Goal: Task Accomplishment & Management: Manage account settings

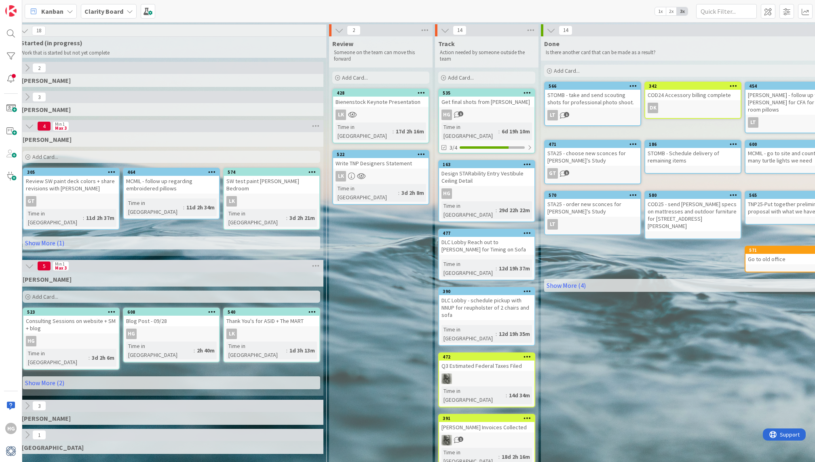
click at [504, 75] on div "Add Card..." at bounding box center [486, 78] width 97 height 12
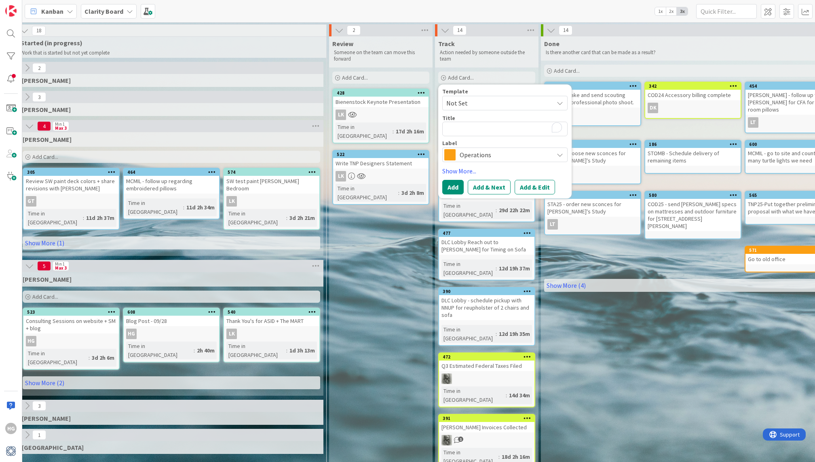
click at [479, 156] on span "Operations" at bounding box center [505, 154] width 90 height 11
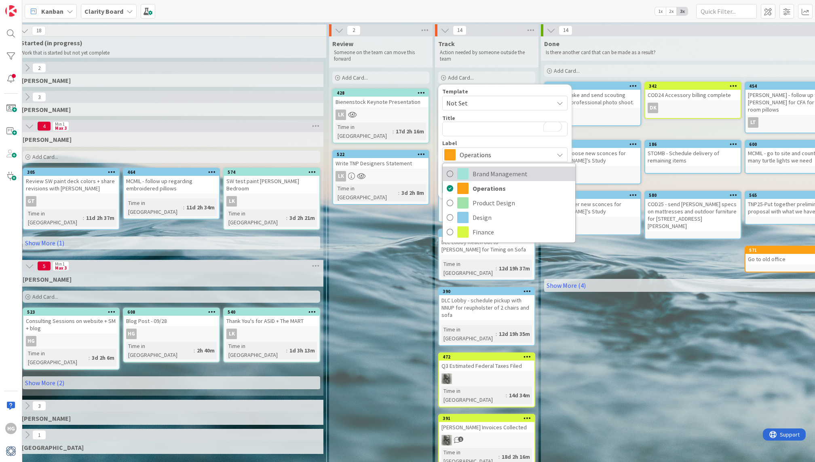
click at [473, 177] on span "Brand Management" at bounding box center [522, 174] width 99 height 12
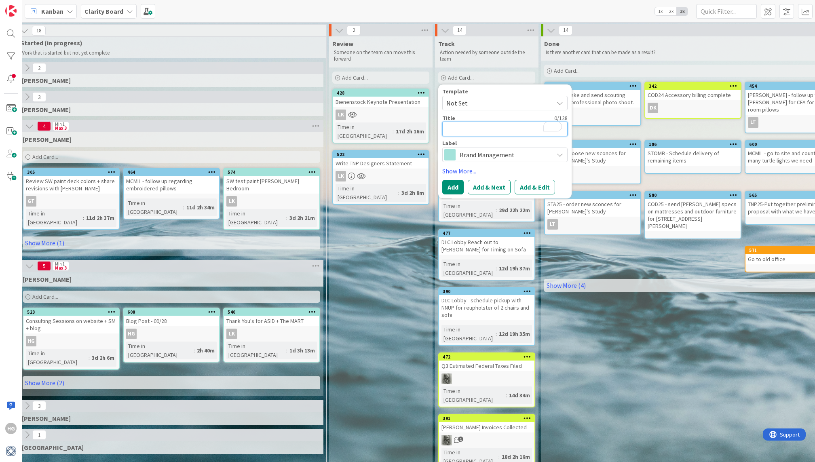
click at [464, 130] on textarea "To enrich screen reader interactions, please activate Accessibility in Grammarl…" at bounding box center [504, 129] width 125 height 15
type textarea "x"
type textarea "G"
type textarea "x"
type textarea "GS"
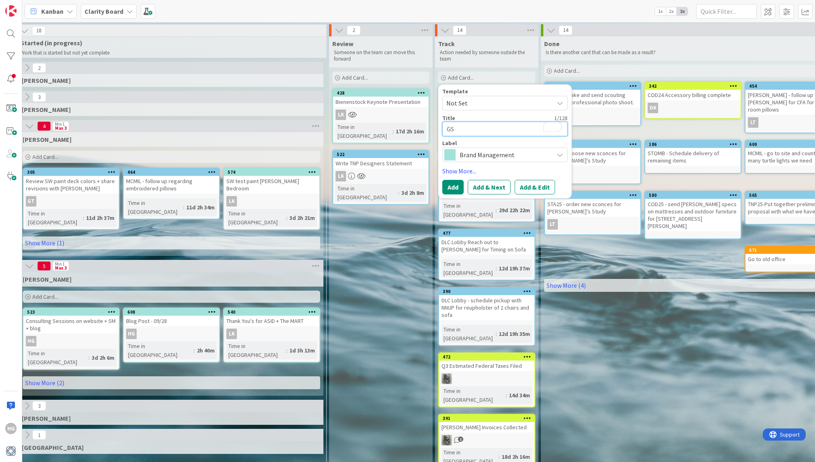
type textarea "x"
type textarea "GSP"
type textarea "x"
type textarea "GSPH"
type textarea "x"
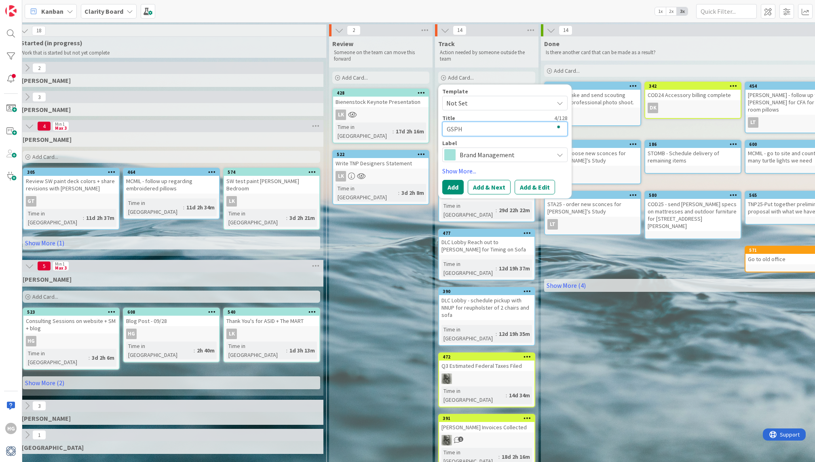
type textarea "GSPH"
type textarea "x"
type textarea "GSPH P"
type textarea "x"
type textarea "GSPH Pl"
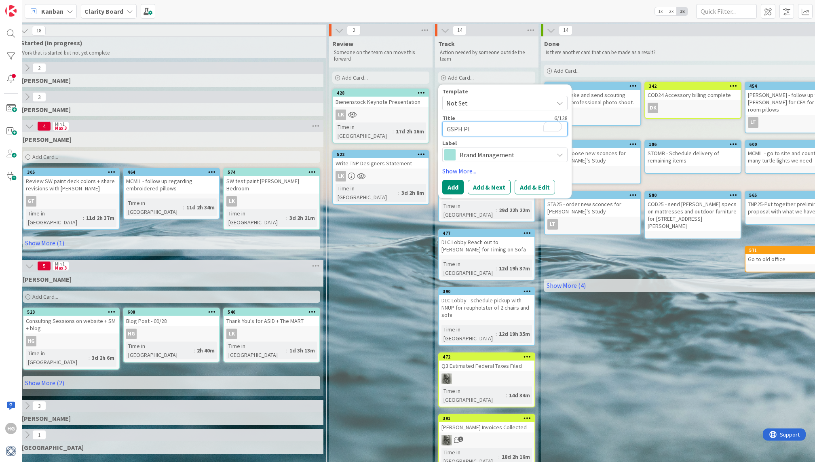
type textarea "x"
type textarea "GSPH Pla"
type textarea "x"
type textarea "GSPH Play"
type textarea "x"
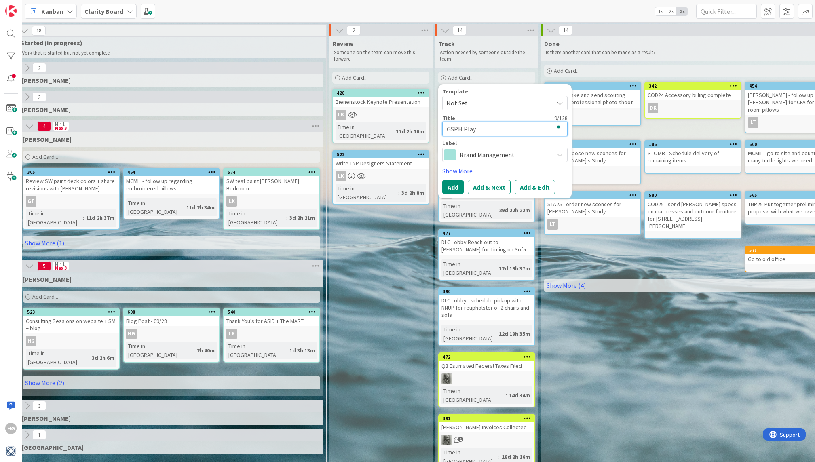
type textarea "GSPH Playb"
type textarea "x"
type textarea "GSPH Playbi"
type textarea "x"
type textarea "GSPH Playbil"
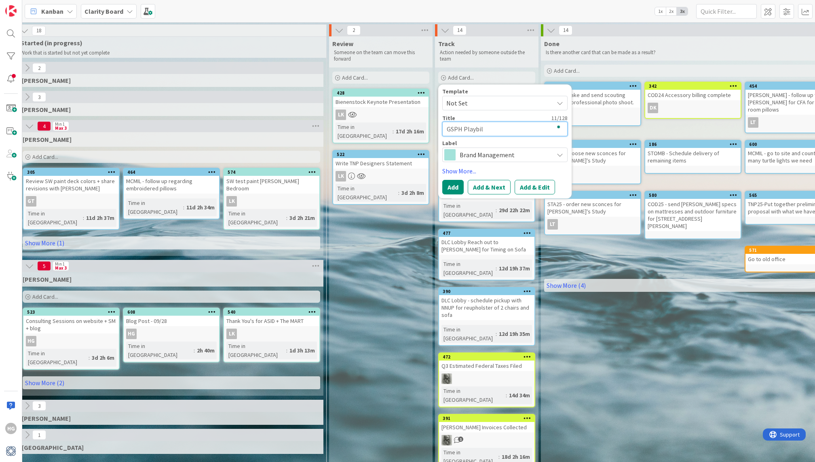
type textarea "x"
type textarea "GSPH Playbill"
type textarea "x"
type textarea "GSPH Playbill"
type textarea "x"
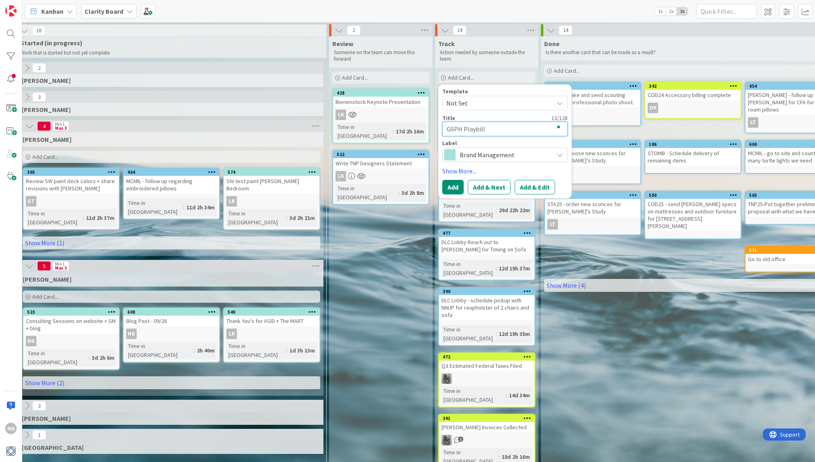
type textarea "GSPH Playbill a"
type textarea "x"
type textarea "GSPH Playbill ad"
click at [465, 167] on link "Show More..." at bounding box center [504, 171] width 125 height 10
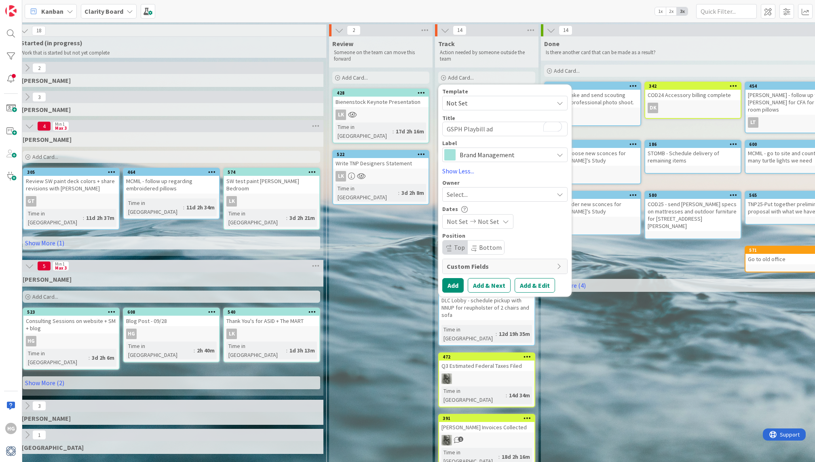
click at [478, 188] on div "Select..." at bounding box center [504, 194] width 125 height 15
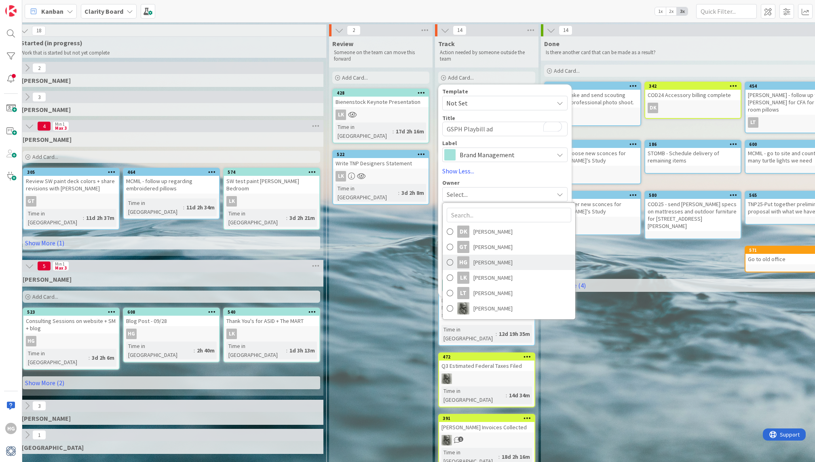
click at [480, 263] on span "[PERSON_NAME]" at bounding box center [492, 262] width 39 height 12
type textarea "x"
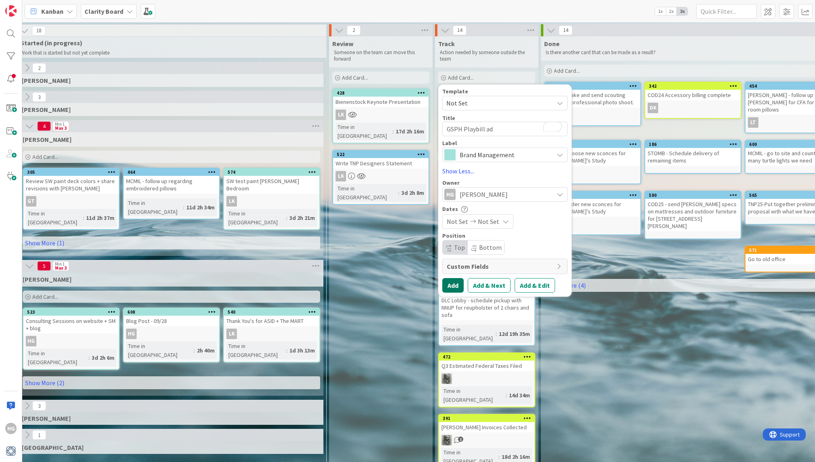
click at [447, 288] on button "Add" at bounding box center [452, 285] width 21 height 15
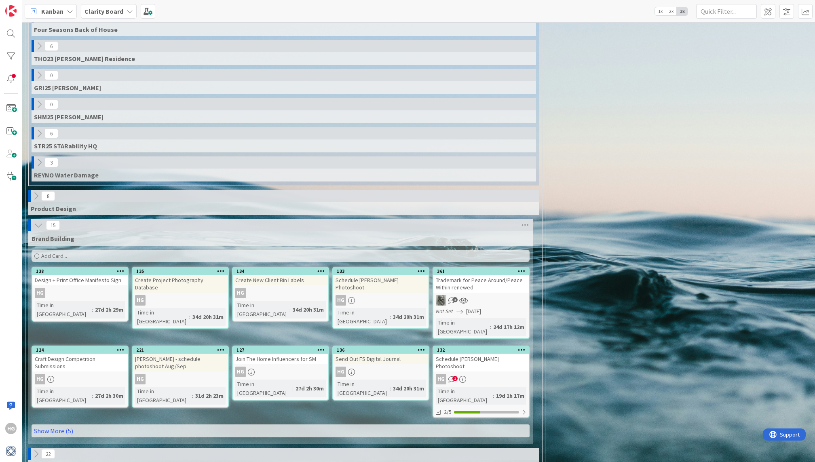
scroll to position [518, 0]
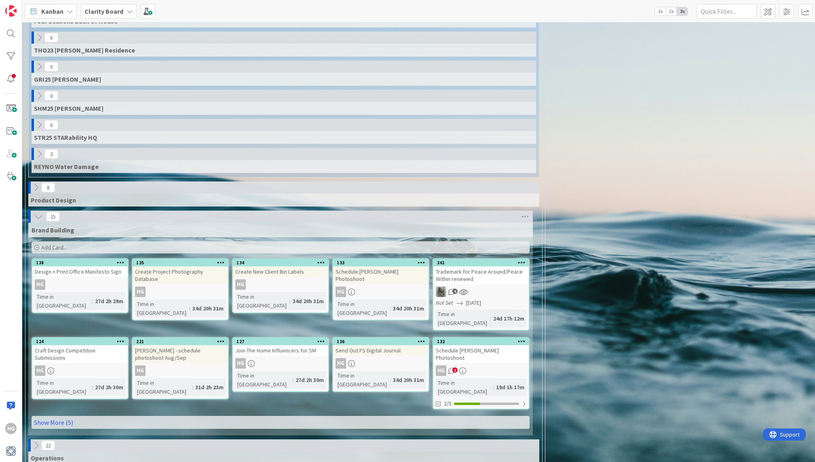
click at [76, 194] on div "Product Design" at bounding box center [283, 200] width 511 height 13
click at [33, 194] on div "Product Design" at bounding box center [283, 200] width 511 height 13
click at [33, 183] on icon at bounding box center [36, 187] width 9 height 9
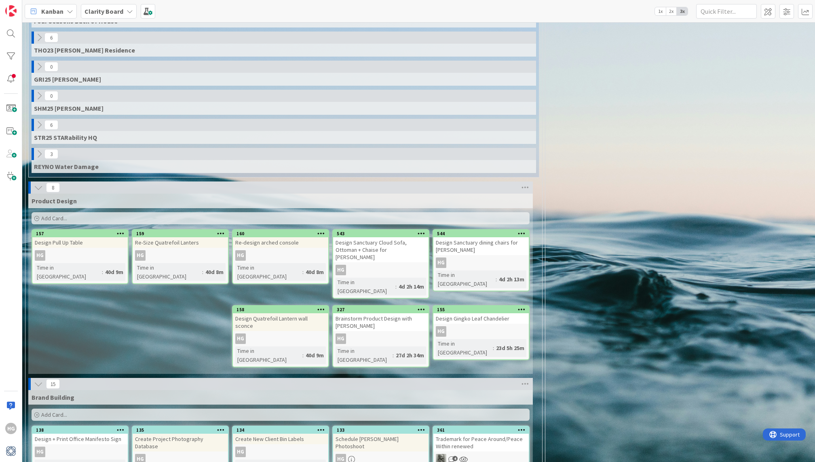
click at [222, 212] on div "Add Card..." at bounding box center [281, 218] width 498 height 12
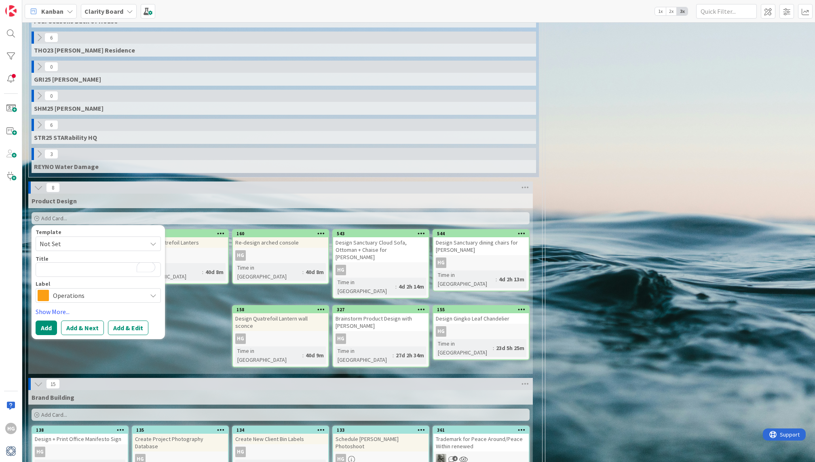
type textarea "D"
type textarea "x"
type textarea "De"
type textarea "x"
type textarea "Desi"
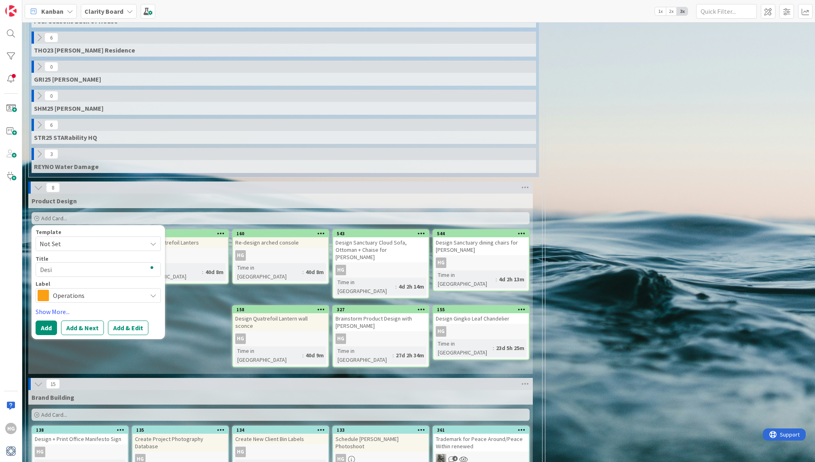
type textarea "x"
type textarea "Design"
type textarea "x"
type textarea "Design"
type textarea "x"
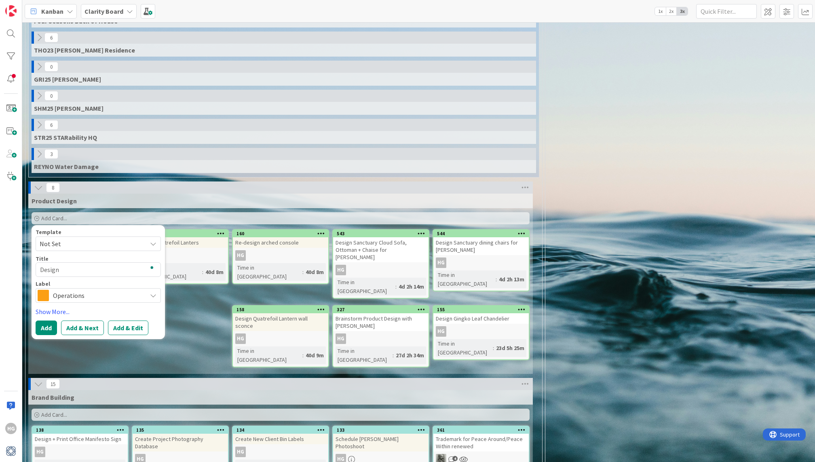
type textarea "Design G"
type textarea "x"
type textarea "Design Gi"
type textarea "x"
type textarea "Design Gin"
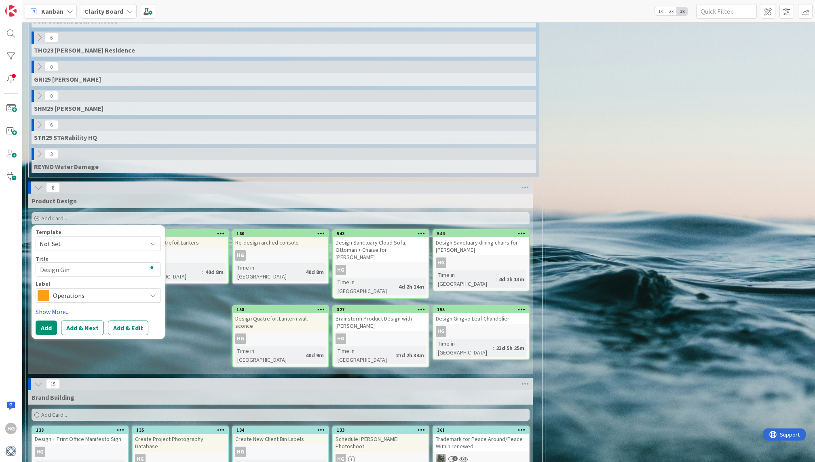
type textarea "x"
type textarea "Design Ging"
type textarea "x"
type textarea "Design Gingk"
type textarea "x"
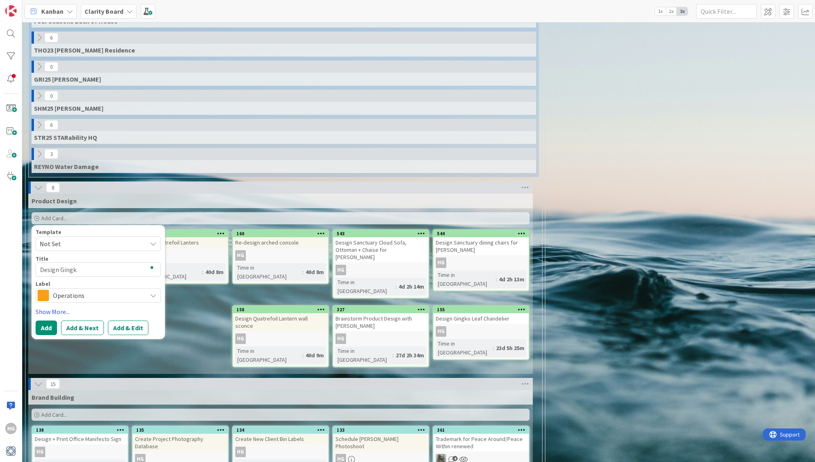
type textarea "Design Gingko"
type textarea "x"
type textarea "Design Gingko"
type textarea "x"
type textarea "Design Gingko L"
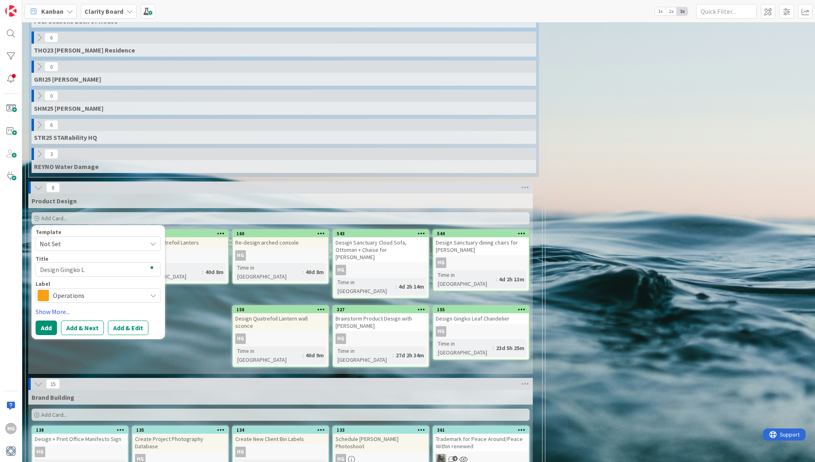
type textarea "x"
type textarea "Design Gingko Le"
type textarea "x"
type textarea "Design Gingko Lea"
type textarea "x"
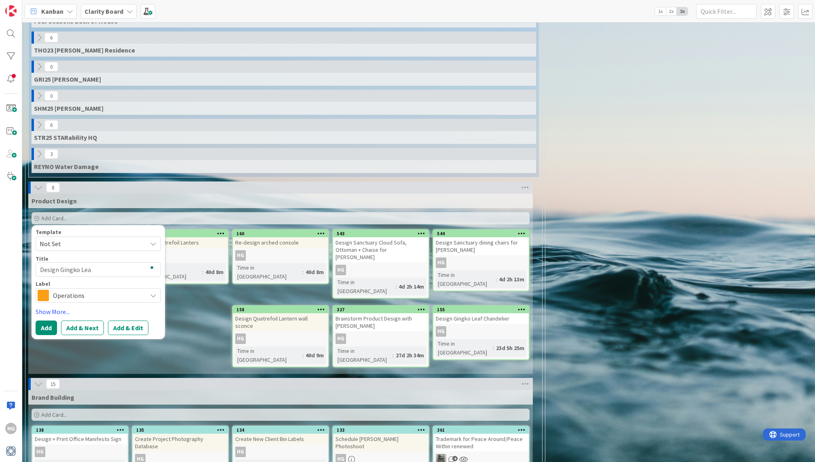
type textarea "Design Gingko Leaf"
type textarea "x"
type textarea "Design Gingko Leaf"
type textarea "x"
type textarea "Design Gingko Leaf P"
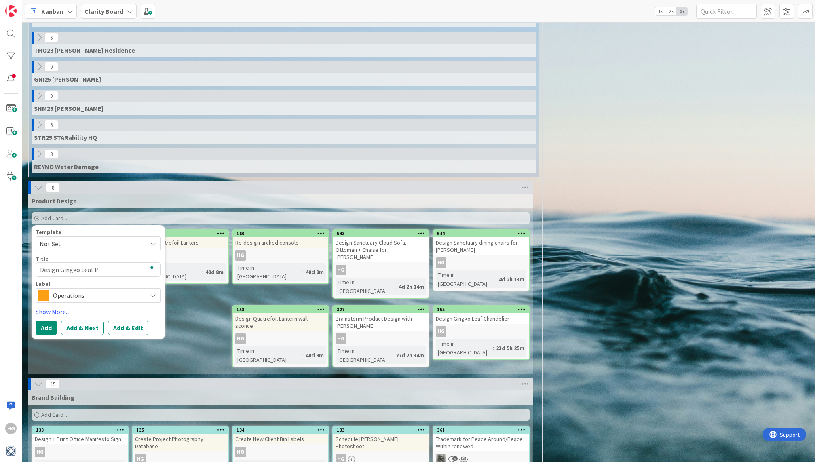
type textarea "x"
type textarea "Design Gingko Leaf Pu"
type textarea "x"
type textarea "Design Gingko Leaf Pul"
type textarea "x"
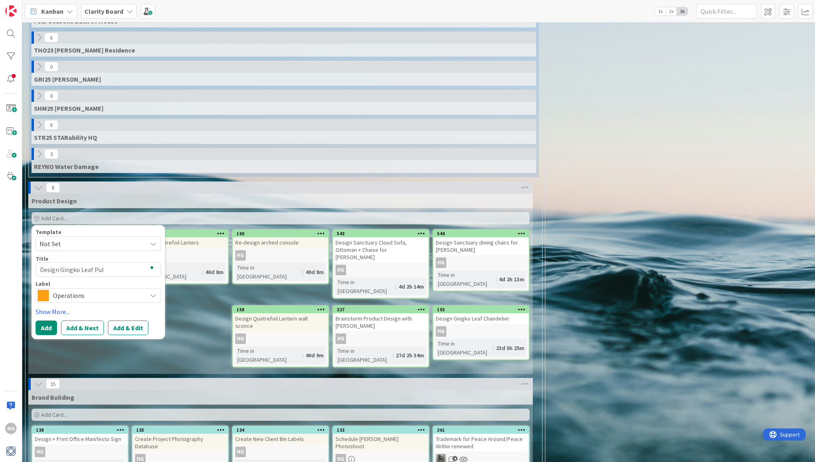
type textarea "Design Gingko Leaf Pull"
type textarea "x"
type textarea "Design Gingko Leaf Pullu"
type textarea "x"
type textarea "Design Gingko Leaf Pulluo"
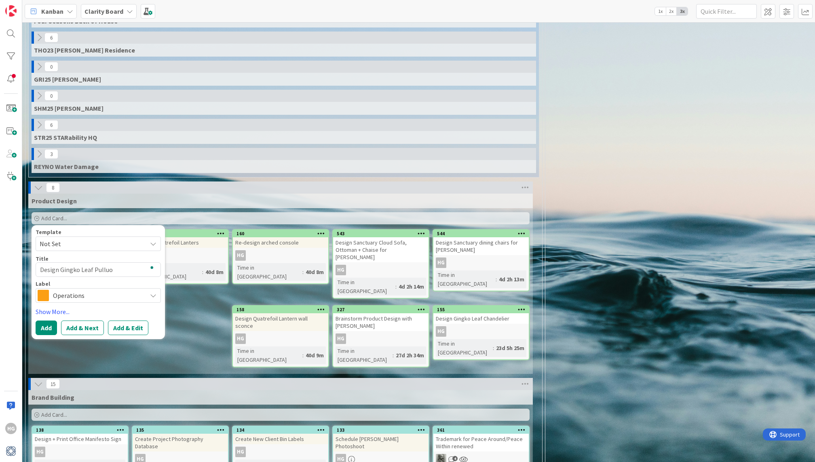
type textarea "x"
type textarea "Design Gingko Leaf Pullup"
type textarea "x"
type textarea "Design Gingko Leaf Pullup0"
click at [110, 290] on span "Operations" at bounding box center [98, 295] width 90 height 11
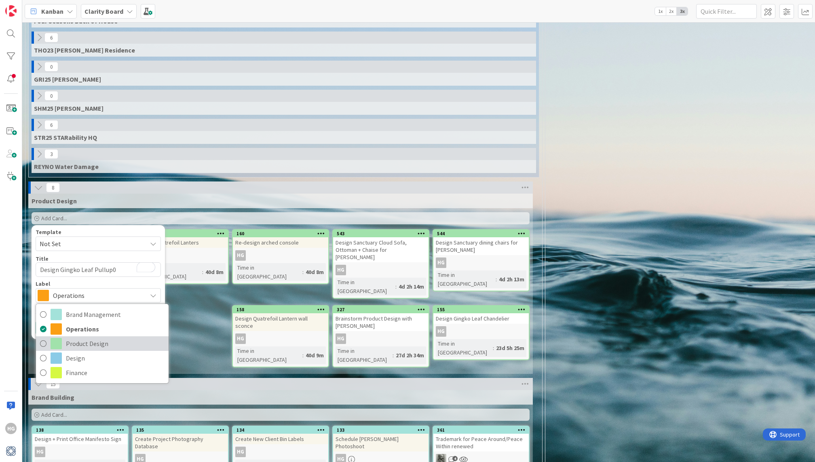
click at [95, 338] on span "Product Design" at bounding box center [115, 344] width 99 height 12
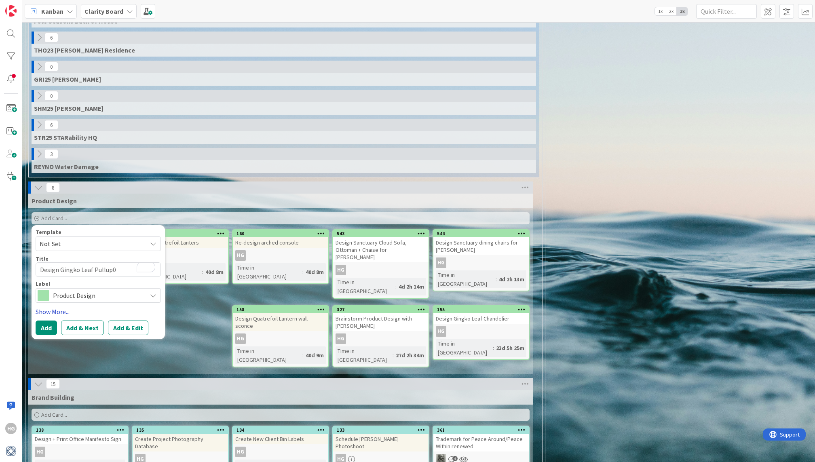
click at [55, 307] on link "Show More..." at bounding box center [98, 312] width 125 height 10
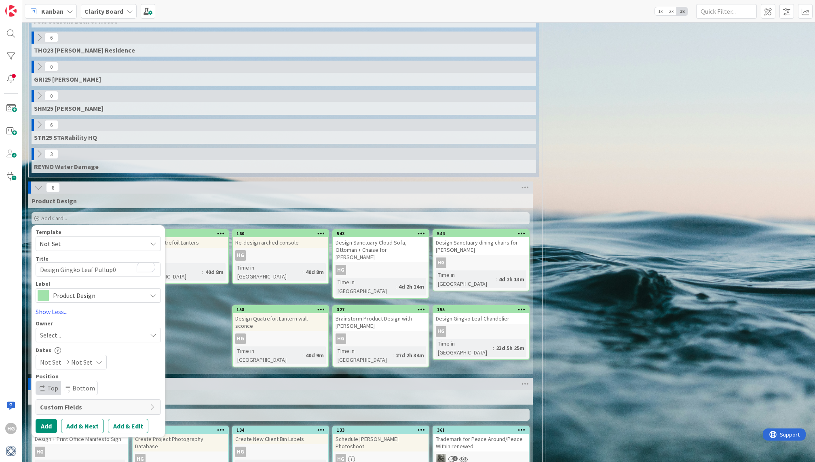
click at [58, 330] on span "Select..." at bounding box center [50, 335] width 21 height 10
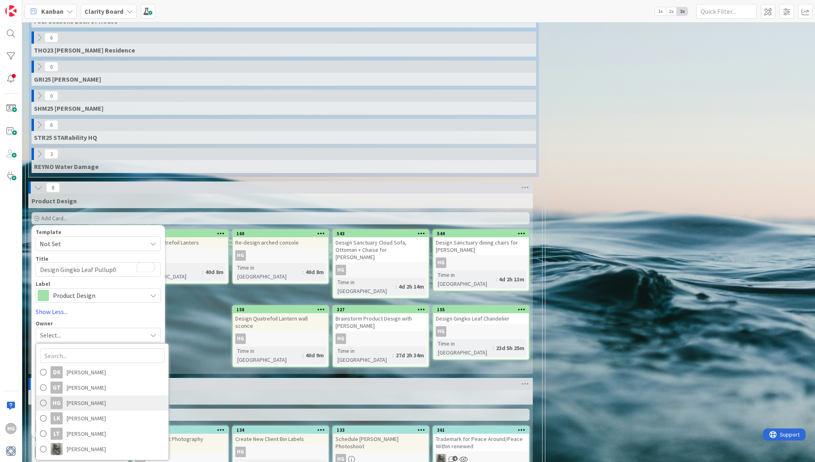
click at [75, 397] on span "[PERSON_NAME]" at bounding box center [86, 403] width 39 height 12
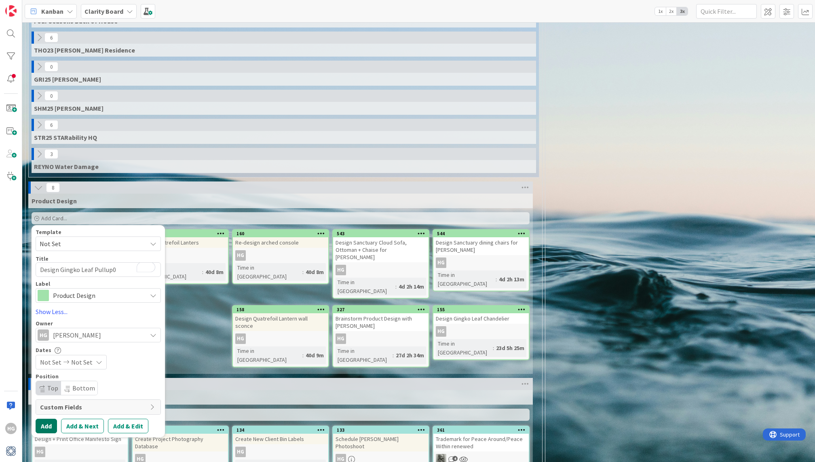
click at [50, 419] on button "Add" at bounding box center [46, 426] width 21 height 15
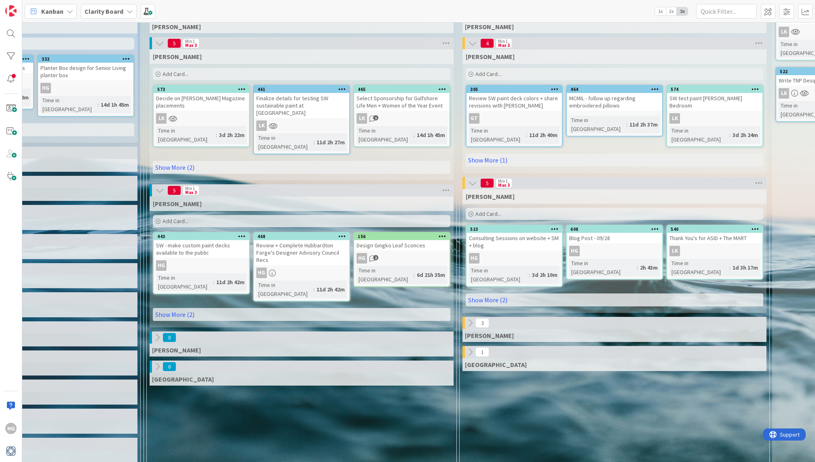
scroll to position [0, 0]
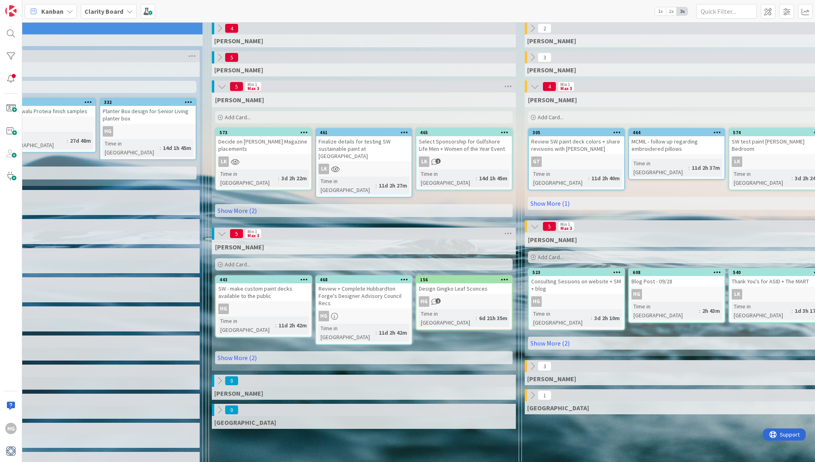
click at [287, 258] on div "Add Card..." at bounding box center [364, 264] width 298 height 12
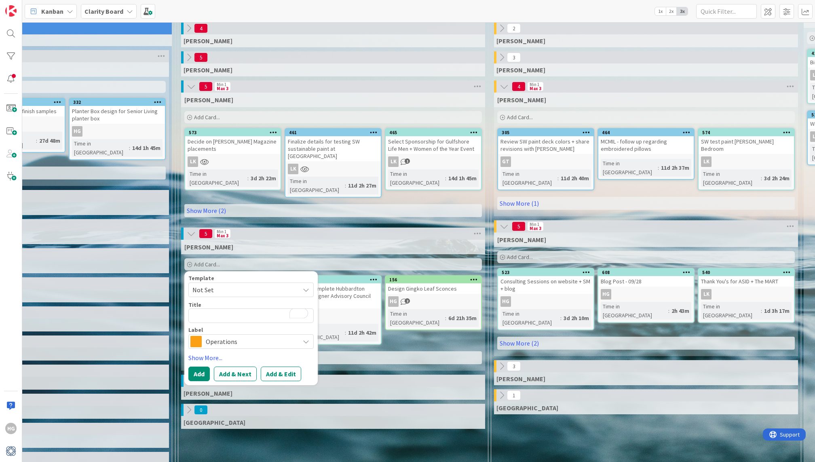
click at [442, 351] on link "Show More (2)" at bounding box center [333, 357] width 298 height 13
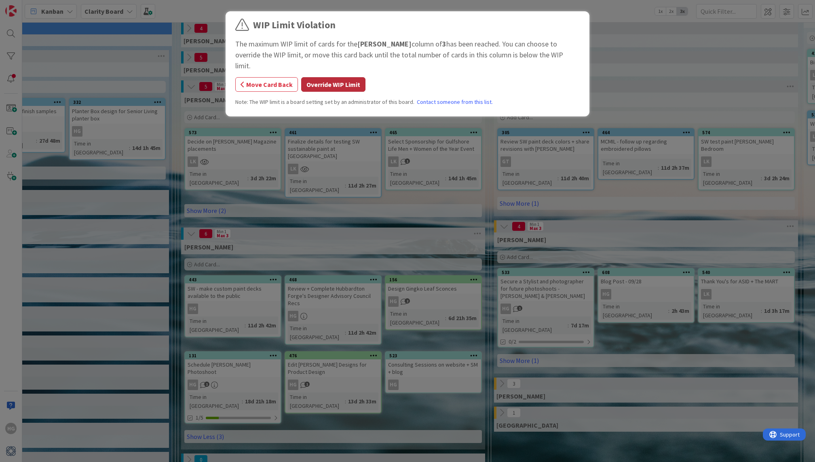
click at [346, 77] on button "Override WIP Limit" at bounding box center [333, 84] width 64 height 15
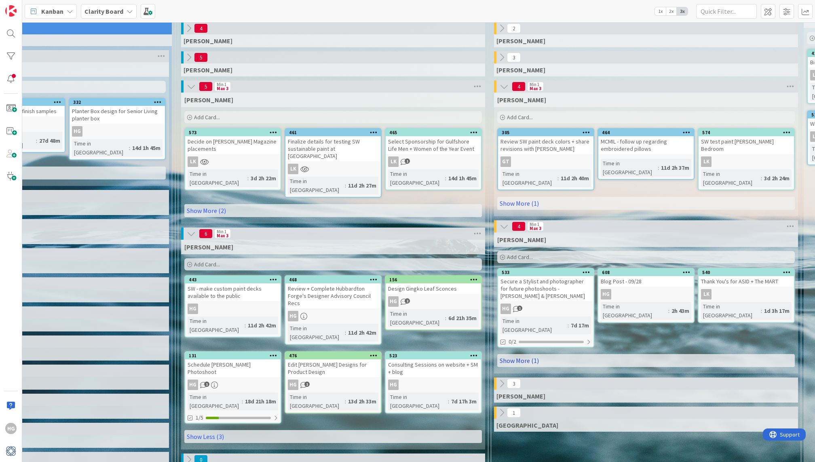
click at [609, 354] on link "Show More (1)" at bounding box center [646, 360] width 298 height 13
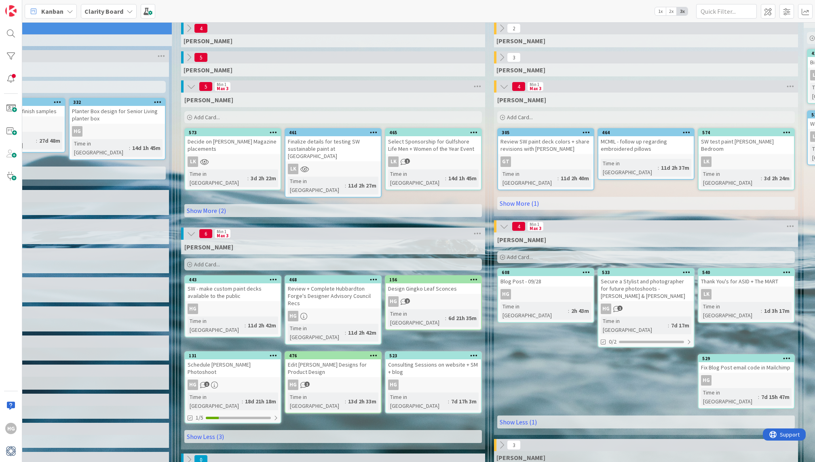
click at [554, 251] on div "Add Card..." at bounding box center [646, 257] width 298 height 12
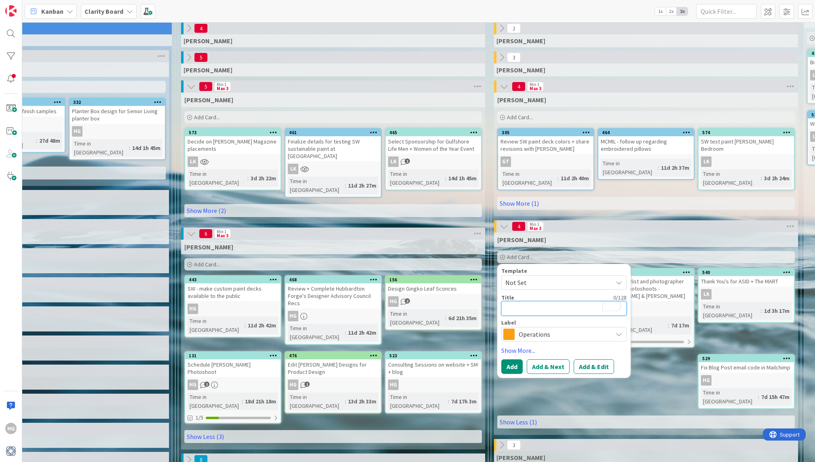
type textarea "x"
type textarea "R"
type textarea "x"
type textarea "Re"
type textarea "x"
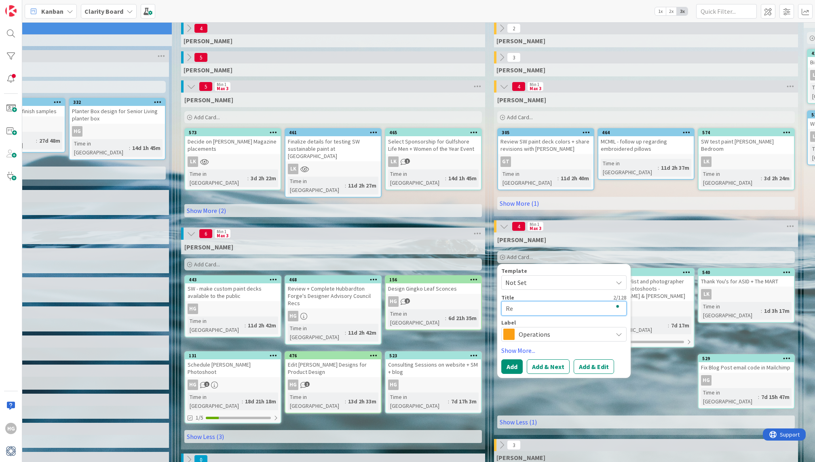
type textarea "Rev"
type textarea "x"
type textarea "Revi"
type textarea "x"
type textarea "Revie"
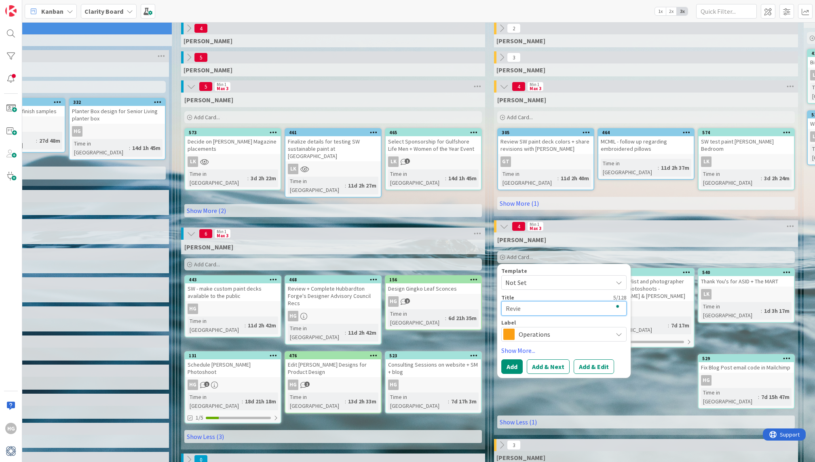
type textarea "x"
type textarea "Review"
type textarea "x"
type textarea "Review"
type textarea "x"
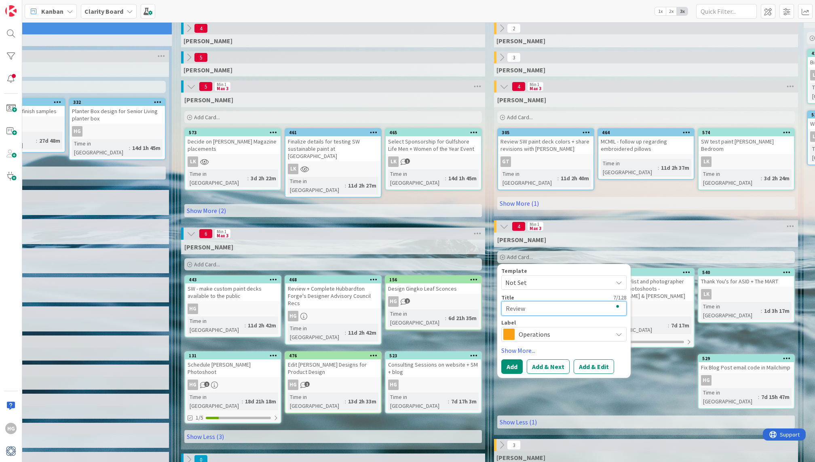
type textarea "Review I"
type textarea "x"
type textarea "Review IG"
type textarea "x"
type textarea "Review IG"
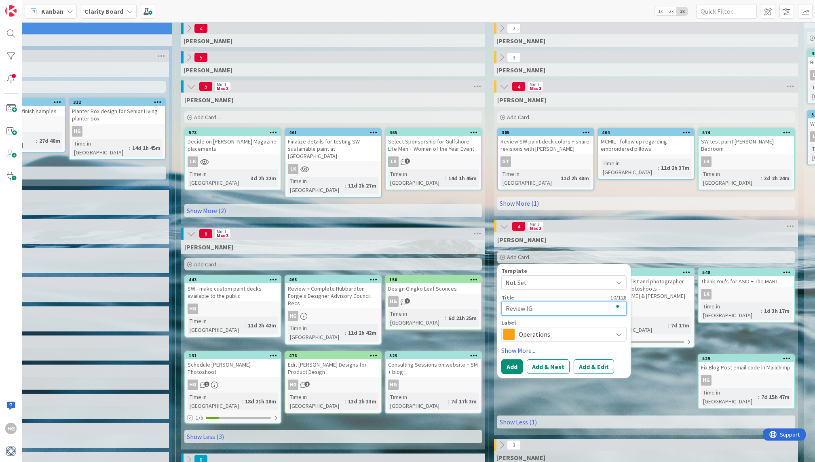
type textarea "x"
type textarea "Review IG p"
type textarea "x"
type textarea "Review IG po"
type textarea "x"
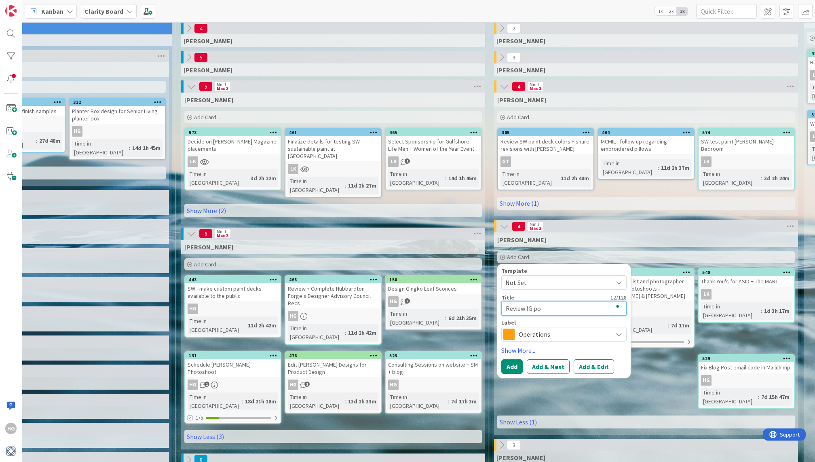
type textarea "Review IG pos"
type textarea "x"
type textarea "Review IG post"
type textarea "x"
type textarea "Review IG posts"
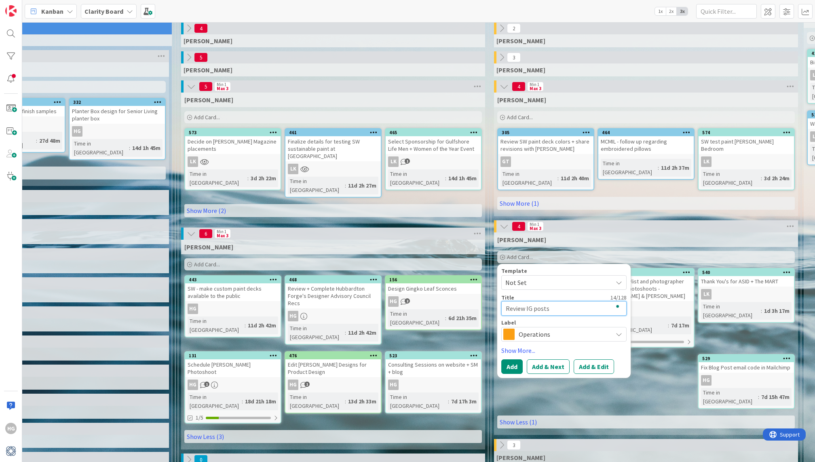
type textarea "x"
type textarea "Review IG posts"
type textarea "x"
type textarea "Review IG posts w"
type textarea "x"
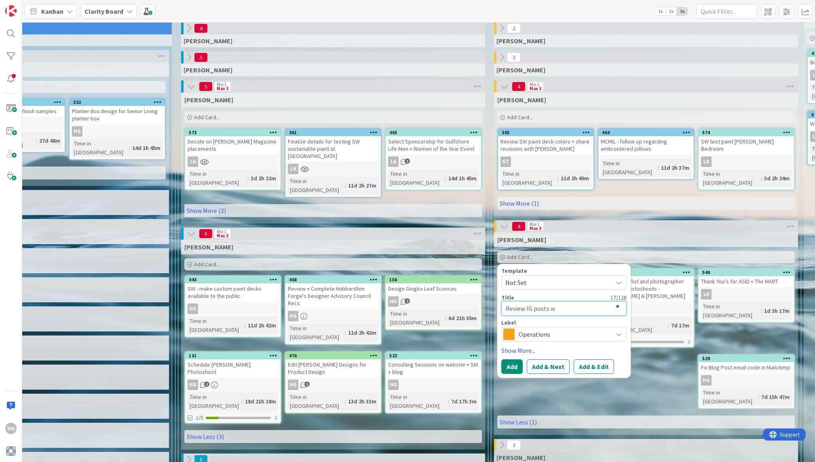
type textarea "Review IG posts we"
type textarea "x"
type textarea "Review IG posts week"
type textarea "x"
type textarea "Review IG posts week"
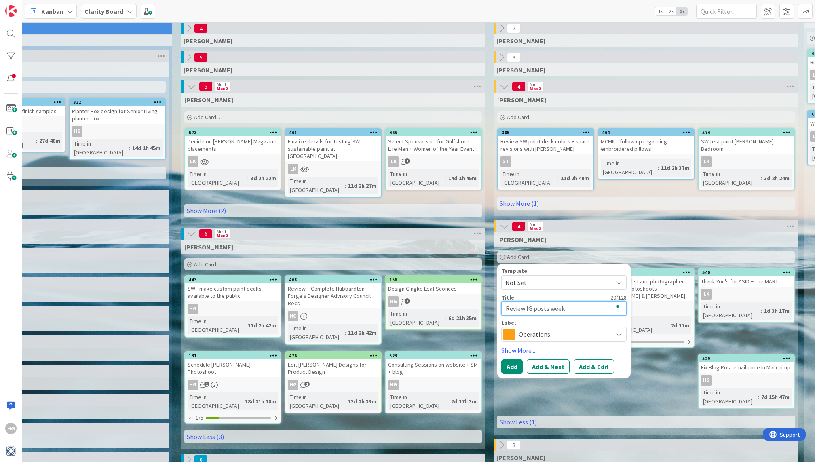
type textarea "x"
type textarea "Review IG posts week o"
type textarea "x"
type textarea "Review IG posts week of"
type textarea "x"
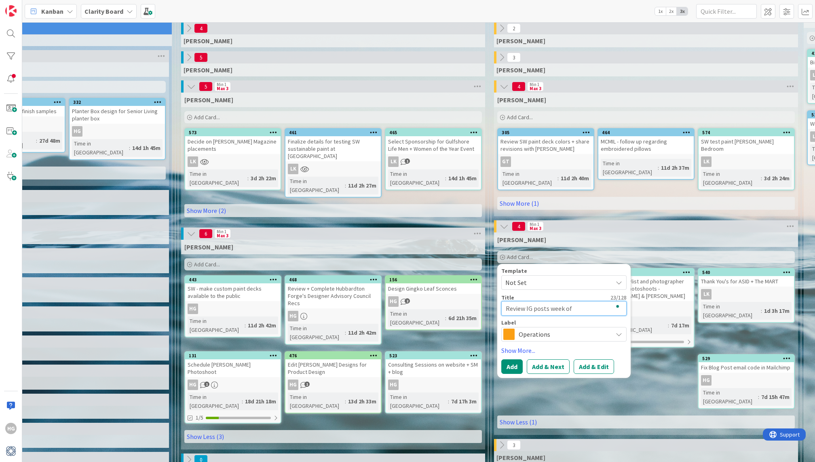
type textarea "Review IG posts week of"
type textarea "x"
type textarea "Review IG posts week of 0"
type textarea "x"
type textarea "Review IG posts week of 09"
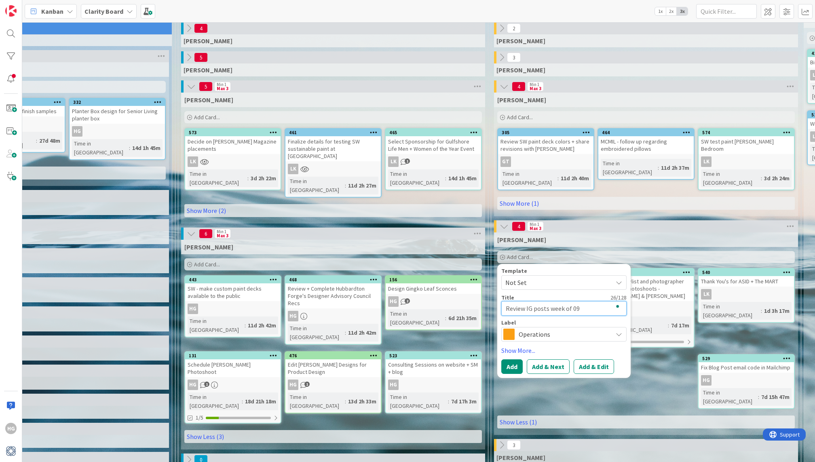
type textarea "x"
type textarea "Review IG posts week of 09/"
type textarea "x"
type textarea "Review IG posts week of 09/2"
type textarea "x"
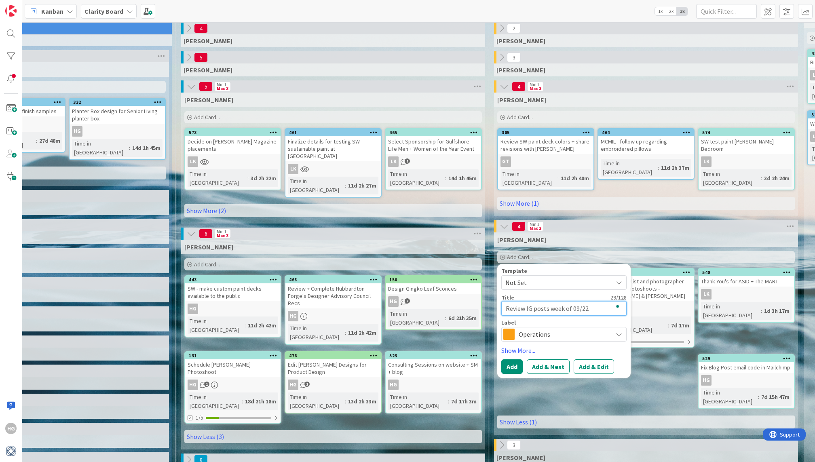
type textarea "Review IG posts week of 09/22"
click at [539, 329] on span "Operations" at bounding box center [564, 334] width 90 height 11
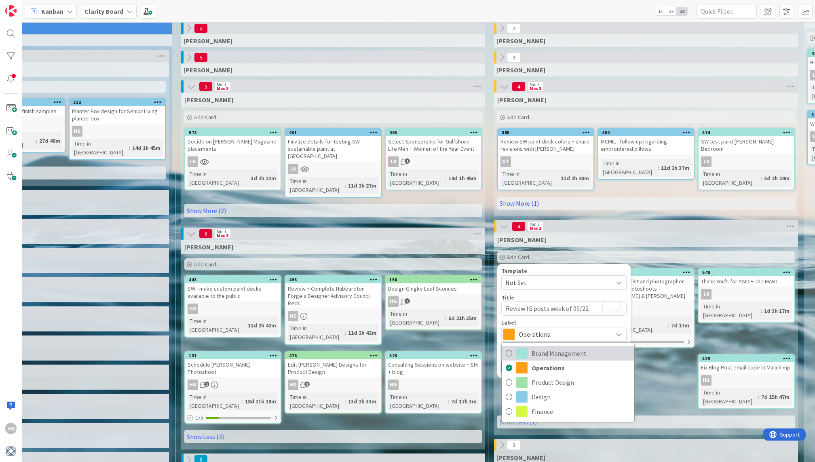
click at [533, 347] on span "Brand Management" at bounding box center [581, 353] width 99 height 12
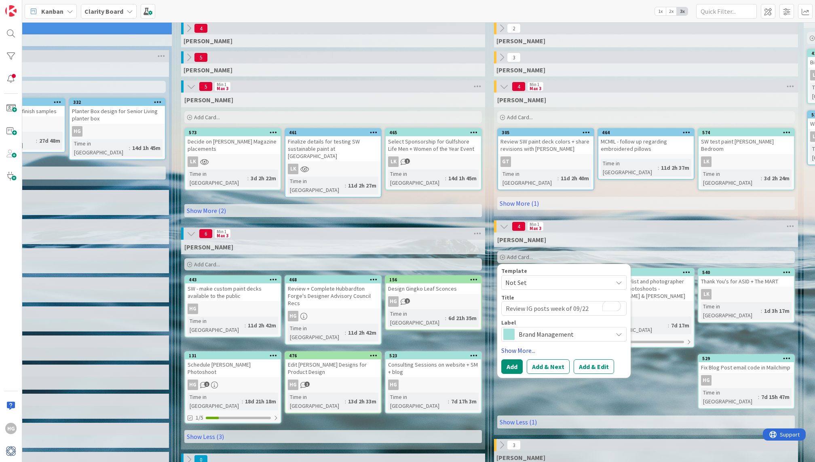
click at [513, 346] on link "Show More..." at bounding box center [563, 351] width 125 height 10
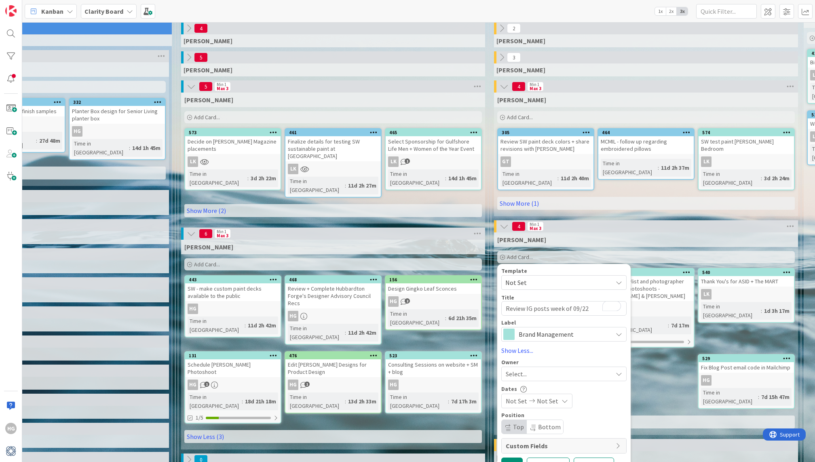
click at [526, 369] on div "Select..." at bounding box center [559, 374] width 107 height 10
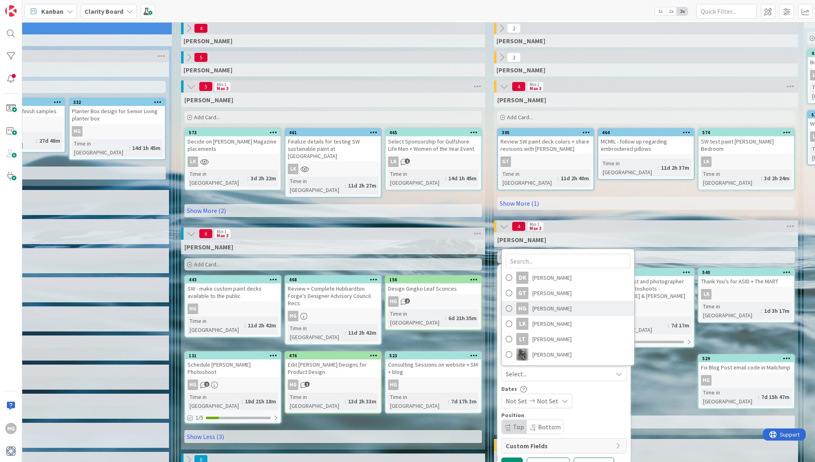
click at [535, 302] on span "[PERSON_NAME]" at bounding box center [551, 308] width 39 height 12
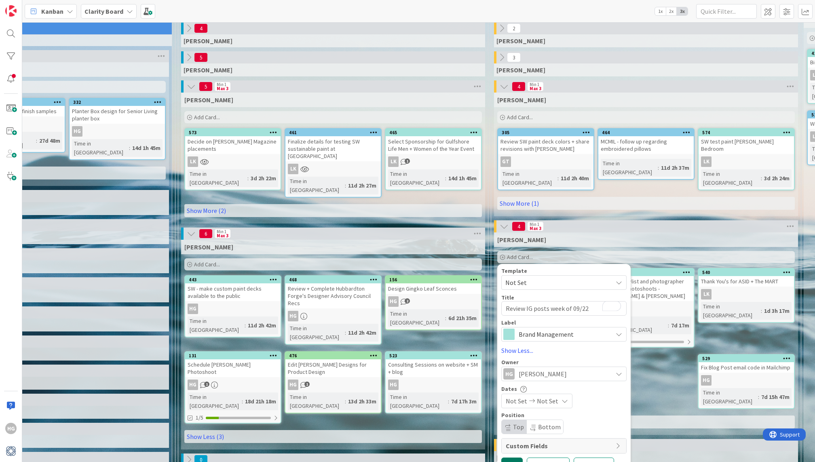
click at [511, 458] on button "Add" at bounding box center [511, 465] width 21 height 15
type textarea "x"
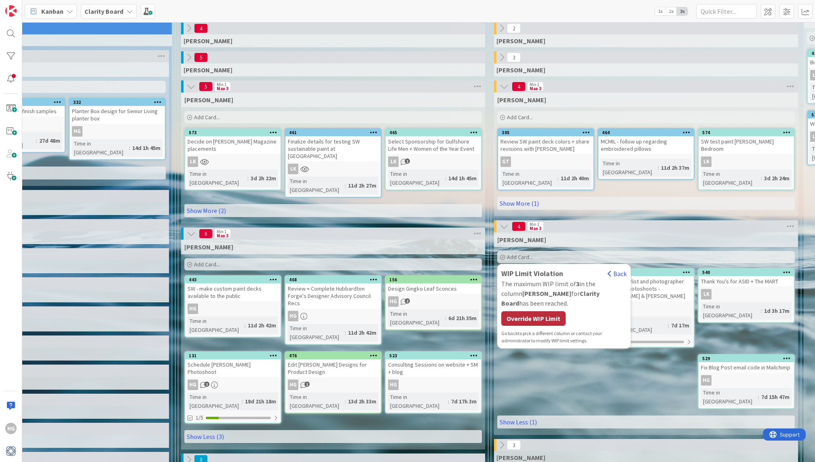
click at [536, 311] on div "Override WIP Limit" at bounding box center [533, 318] width 64 height 15
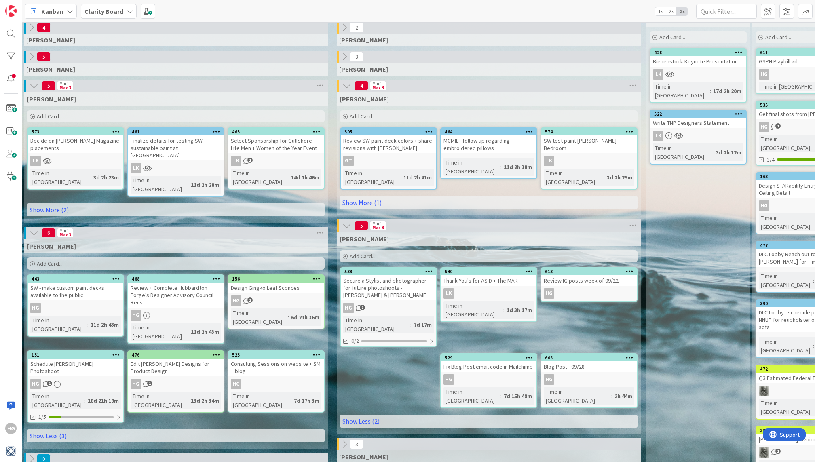
scroll to position [40, 0]
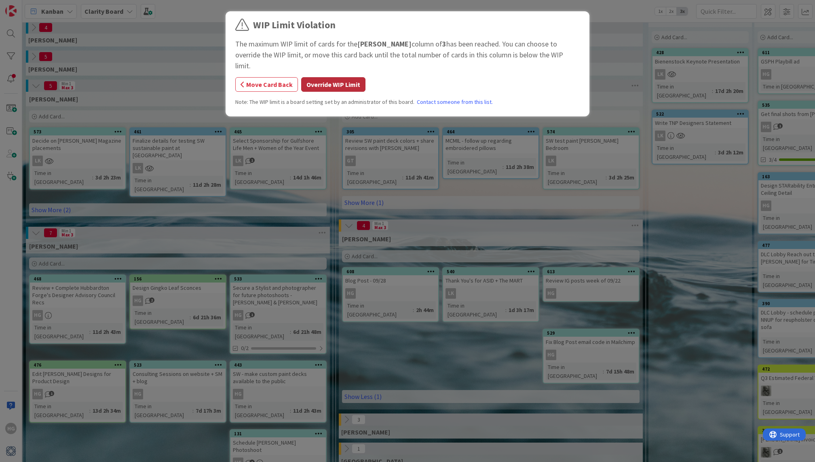
click at [340, 77] on button "Override WIP Limit" at bounding box center [333, 84] width 64 height 15
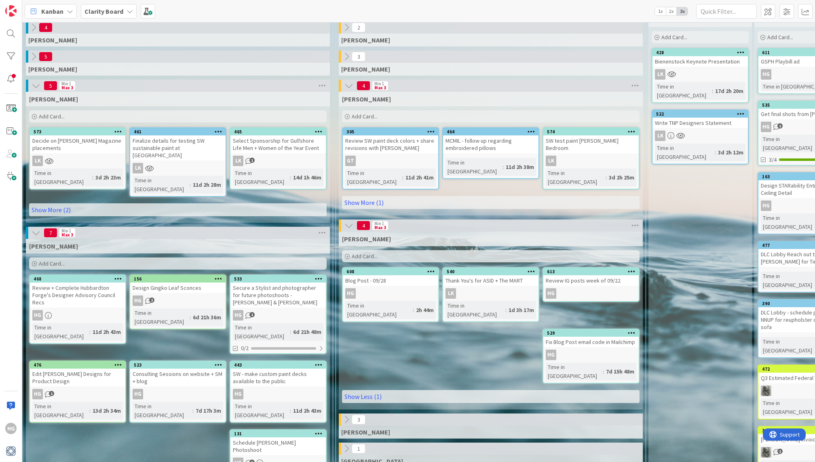
click at [594, 337] on div "Fix Blog Post email code in Mailchimp" at bounding box center [590, 342] width 95 height 11
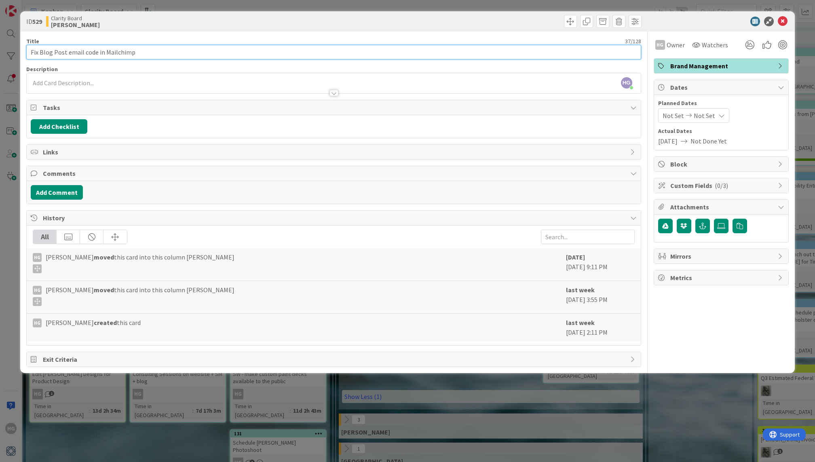
click at [87, 54] on input "Fix Blog Post email code in Mailchimp" at bounding box center [333, 52] width 615 height 15
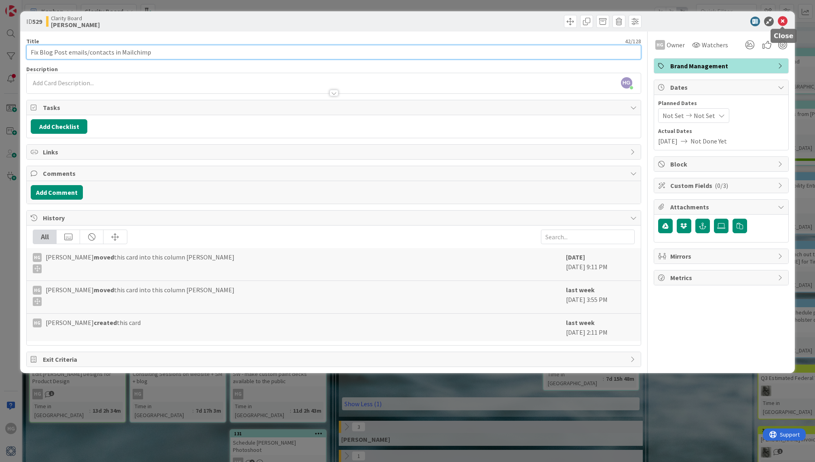
type input "Fix Blog Post emails/contacts in Mailchimp"
click at [785, 24] on icon at bounding box center [783, 22] width 10 height 10
